Goal: Check status: Check status

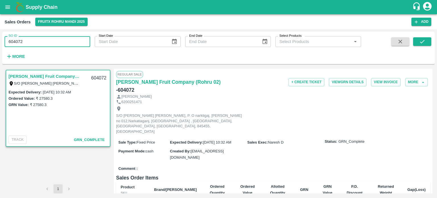
click at [47, 44] on input "604072" at bounding box center [48, 41] width 86 height 11
drag, startPoint x: 21, startPoint y: 40, endPoint x: 84, endPoint y: 29, distance: 63.8
click at [84, 29] on div "SO ID 604072 SO ID Start Date Start Date End Date End Date Select Products Sele…" at bounding box center [218, 113] width 437 height 168
click at [424, 41] on icon "submit" at bounding box center [422, 41] width 6 height 6
click at [51, 43] on input "604070" at bounding box center [48, 41] width 86 height 11
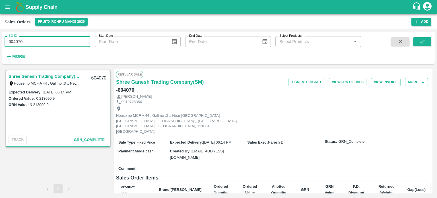
drag, startPoint x: 18, startPoint y: 42, endPoint x: 38, endPoint y: 44, distance: 20.3
click at [38, 44] on input "604070" at bounding box center [48, 41] width 86 height 11
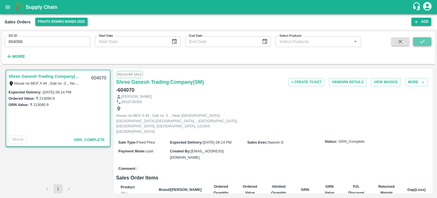
click at [426, 44] on button "submit" at bounding box center [422, 41] width 18 height 9
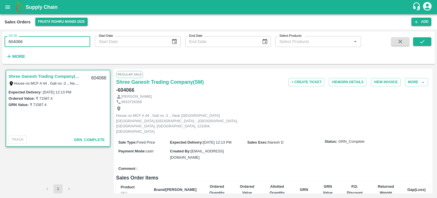
click at [59, 43] on input "604066" at bounding box center [48, 41] width 86 height 11
click at [55, 40] on input "604066" at bounding box center [48, 41] width 86 height 11
drag, startPoint x: 18, startPoint y: 39, endPoint x: 66, endPoint y: 43, distance: 48.3
click at [66, 43] on input "604066" at bounding box center [48, 41] width 86 height 11
drag, startPoint x: 421, startPoint y: 42, endPoint x: 417, endPoint y: 45, distance: 4.4
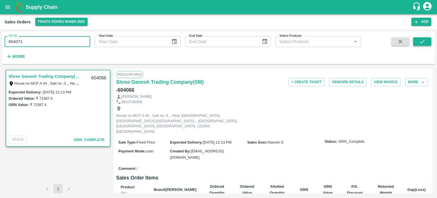
click at [421, 42] on icon "submit" at bounding box center [422, 41] width 5 height 3
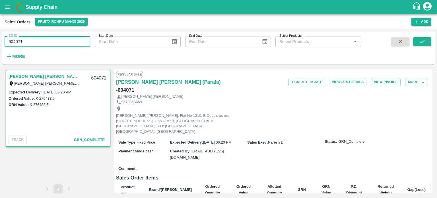
click at [73, 37] on input "604071" at bounding box center [48, 41] width 86 height 11
drag, startPoint x: 18, startPoint y: 42, endPoint x: 50, endPoint y: 41, distance: 32.1
click at [50, 41] on input "604071" at bounding box center [48, 41] width 86 height 11
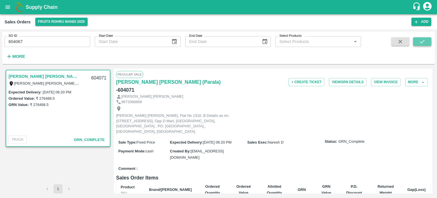
click at [415, 44] on button "submit" at bounding box center [422, 41] width 18 height 9
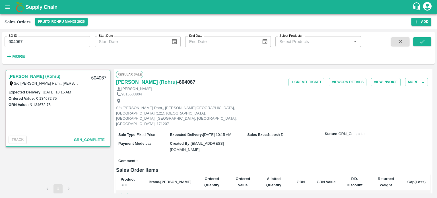
click at [31, 38] on input "604067" at bounding box center [48, 41] width 86 height 11
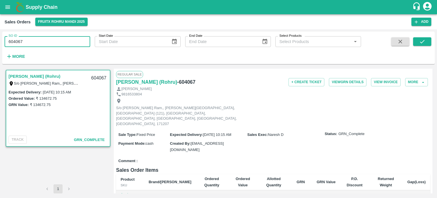
drag, startPoint x: 19, startPoint y: 39, endPoint x: 39, endPoint y: 40, distance: 19.9
click at [39, 40] on input "604067" at bounding box center [48, 41] width 86 height 11
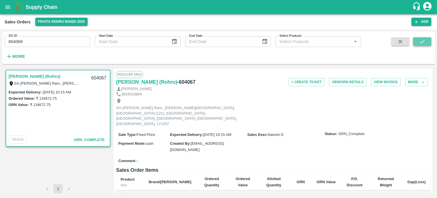
click at [423, 43] on icon "submit" at bounding box center [422, 41] width 6 height 6
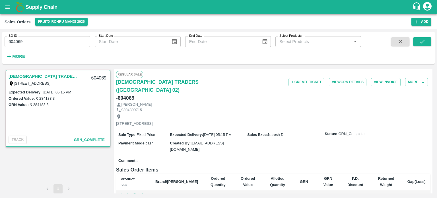
click at [57, 42] on input "604069" at bounding box center [48, 41] width 86 height 11
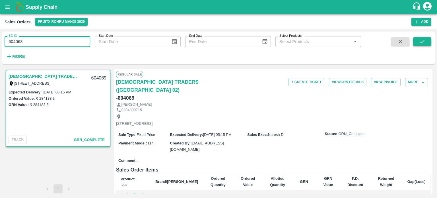
click at [413, 45] on button "submit" at bounding box center [422, 41] width 18 height 9
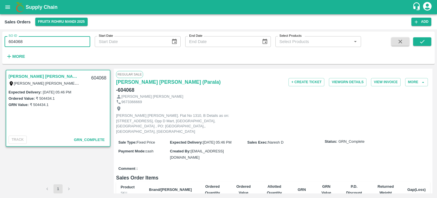
click at [60, 44] on input "604068" at bounding box center [48, 41] width 86 height 11
click at [18, 43] on input "604068" at bounding box center [48, 41] width 86 height 11
drag, startPoint x: 18, startPoint y: 43, endPoint x: 70, endPoint y: 42, distance: 51.5
click at [69, 42] on input "604068" at bounding box center [48, 41] width 86 height 11
type input "604051"
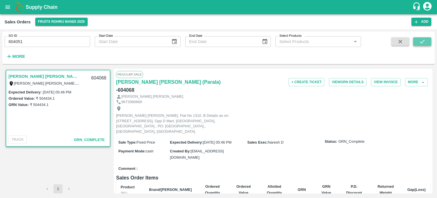
click at [418, 41] on button "submit" at bounding box center [422, 41] width 18 height 9
